Goal: Task Accomplishment & Management: Complete application form

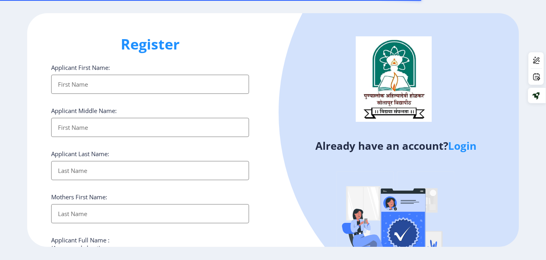
select select
click at [472, 148] on link "Login" at bounding box center [462, 146] width 28 height 14
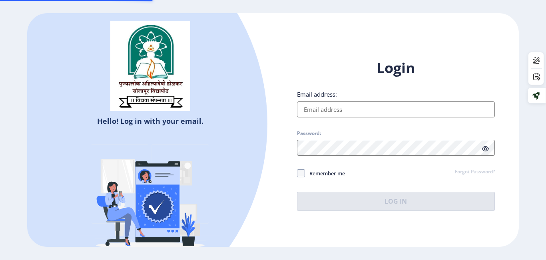
type input "[EMAIL_ADDRESS][DOMAIN_NAME]"
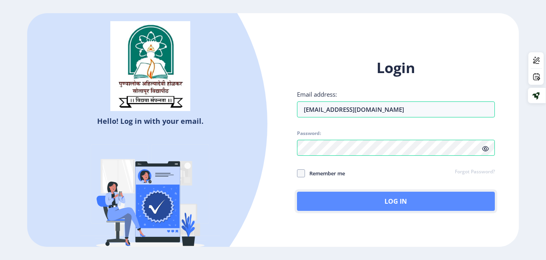
click at [397, 198] on button "Log In" at bounding box center [396, 201] width 198 height 19
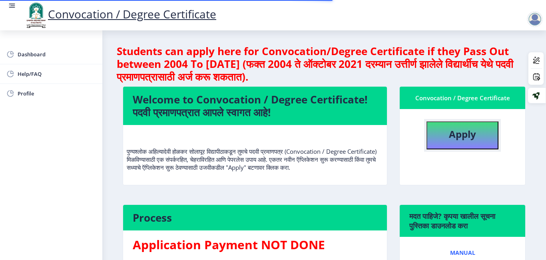
click at [449, 140] on b "Apply" at bounding box center [462, 133] width 27 height 13
select select
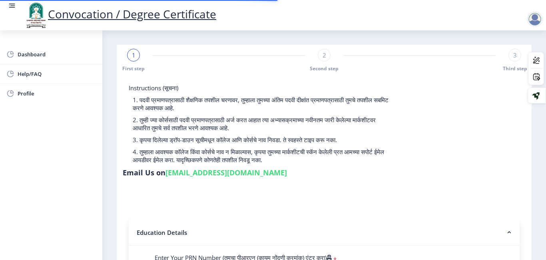
type input "2015032500293613"
select select "Regular"
select select "2019"
select select "March"
select select "FIRST CLASS WITH DISTINCTION"
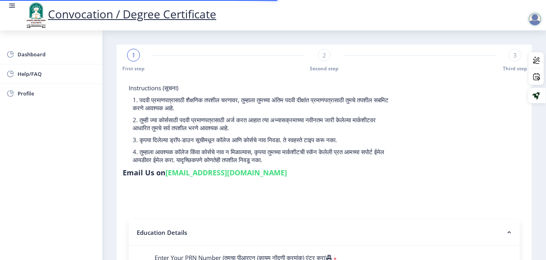
type input "806990"
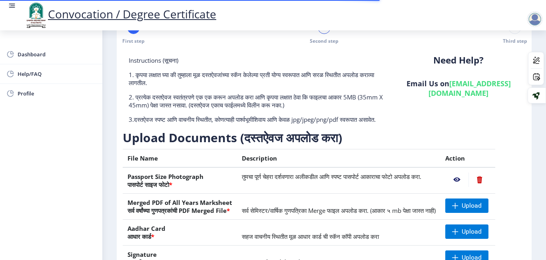
scroll to position [143, 0]
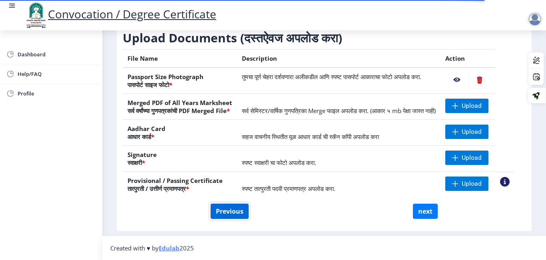
click at [226, 217] on button "Previous" at bounding box center [230, 211] width 38 height 15
select select "Regular"
select select
select select "2019"
select select "March"
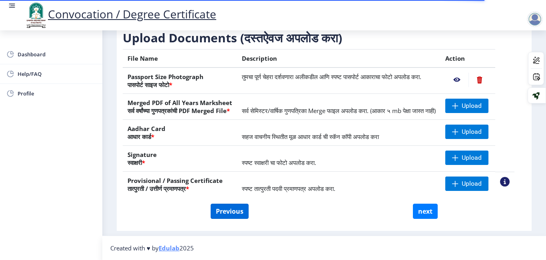
select select "FIRST CLASS WITH DISTINCTION"
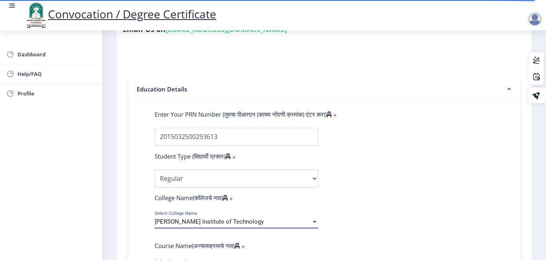
click at [232, 224] on span "[PERSON_NAME] Institute of Technology" at bounding box center [209, 221] width 109 height 7
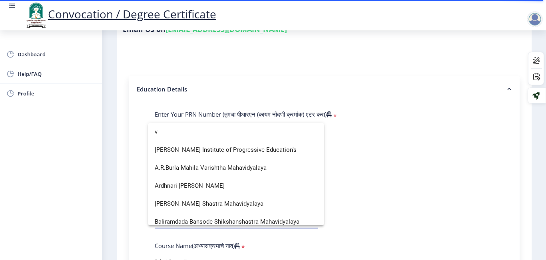
scroll to position [1103, 0]
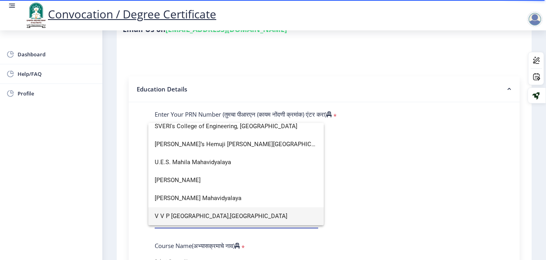
type input "v"
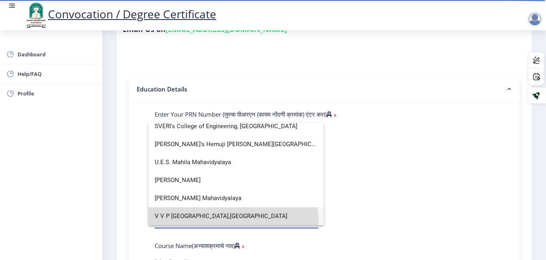
click at [231, 221] on span "V V P [GEOGRAPHIC_DATA],[GEOGRAPHIC_DATA]" at bounding box center [236, 216] width 163 height 18
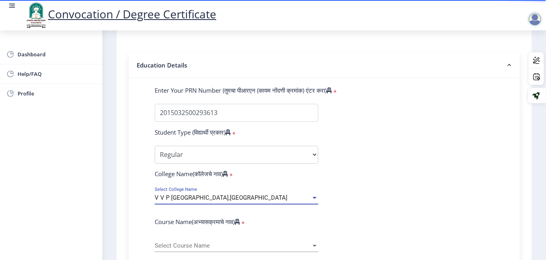
scroll to position [173, 0]
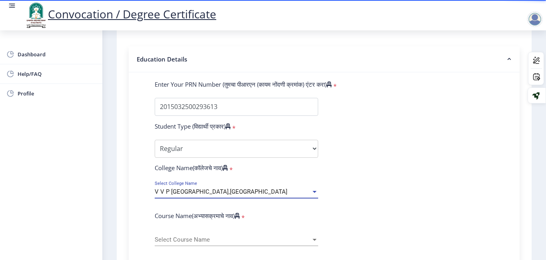
click at [222, 233] on div "Select Course Name Select Course Name" at bounding box center [236, 237] width 163 height 17
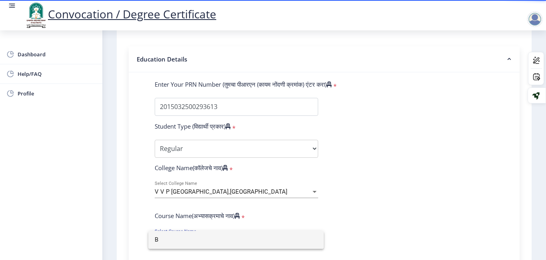
type input "B"
type input "B.E"
type input "BTech"
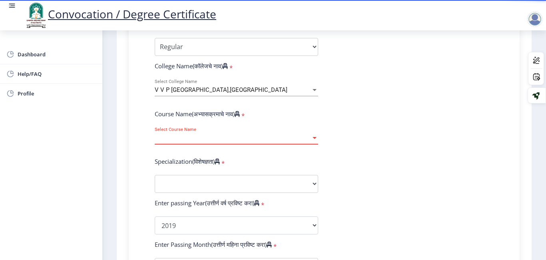
scroll to position [276, 0]
